Goal: Navigation & Orientation: Find specific page/section

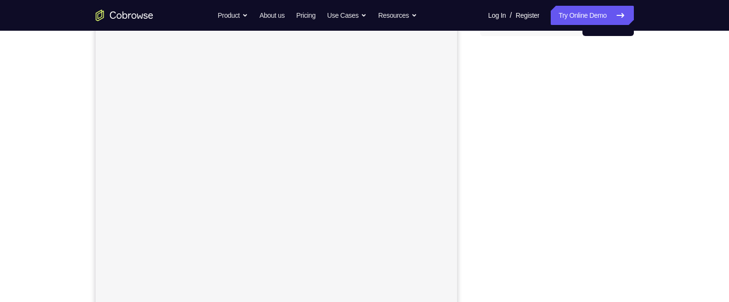
scroll to position [108, 0]
click at [679, 56] on div "Your Support Agent Your Customer Web iOS Android Next Steps We’d be happy to gi…" at bounding box center [364, 240] width 729 height 634
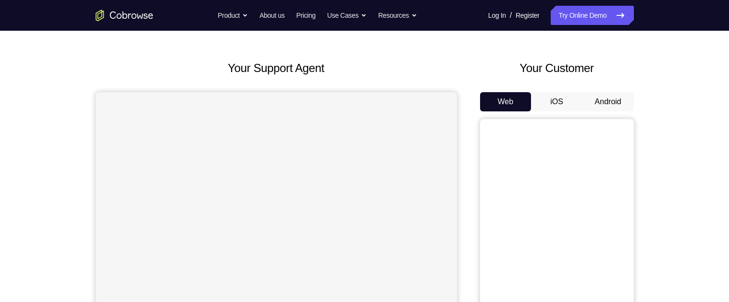
scroll to position [44, 0]
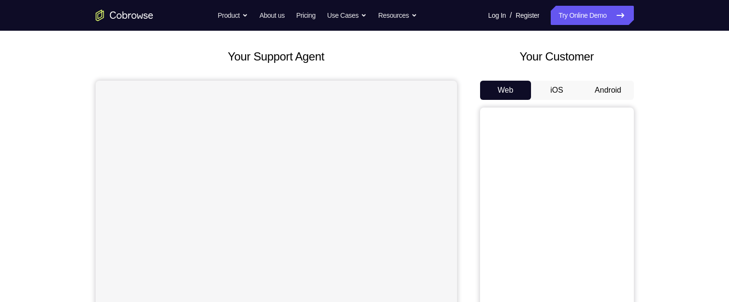
click at [620, 94] on button "Android" at bounding box center [608, 90] width 51 height 19
